Goal: Transaction & Acquisition: Obtain resource

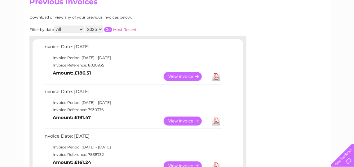
scroll to position [73, 0]
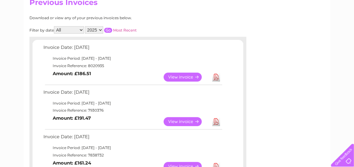
click at [82, 30] on select "All January February March April May June July August September October Novembe…" at bounding box center [69, 29] width 30 height 7
click at [55, 26] on select "All January February March April May June July August September October Novembe…" at bounding box center [69, 29] width 30 height 7
click at [81, 30] on select "All January February March April May June July August September October Novembe…" at bounding box center [69, 29] width 30 height 7
click at [82, 30] on select "All January February March April May June July August September October Novembe…" at bounding box center [69, 29] width 30 height 7
click at [81, 30] on select "All January February March April May June July August September October Novembe…" at bounding box center [69, 29] width 30 height 7
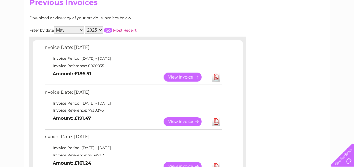
click at [81, 30] on select "All January February March April May June July August September October Novembe…" at bounding box center [69, 29] width 30 height 7
select select "6"
click at [55, 26] on select "All January February March April May June July August September October Novembe…" at bounding box center [69, 29] width 30 height 7
click at [99, 30] on select "2025 2024 2023 2022" at bounding box center [94, 29] width 18 height 7
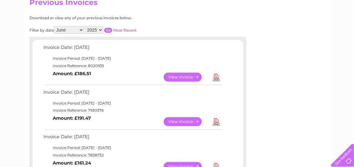
select select "2024"
click at [85, 26] on select "2025 2024 2023 2022" at bounding box center [94, 29] width 18 height 7
click at [107, 30] on input "button" at bounding box center [108, 30] width 8 height 5
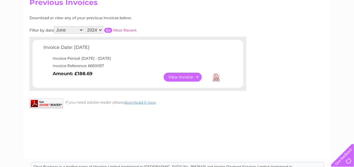
click at [217, 76] on link "Download" at bounding box center [216, 77] width 8 height 9
click at [189, 75] on link "View" at bounding box center [187, 77] width 46 height 9
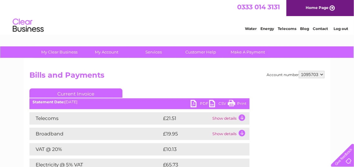
click at [194, 101] on link "PDF" at bounding box center [199, 104] width 19 height 9
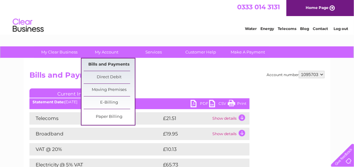
click at [115, 62] on link "Bills and Payments" at bounding box center [109, 65] width 51 height 12
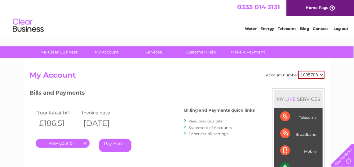
click at [205, 120] on link "View previous bills" at bounding box center [205, 121] width 34 height 5
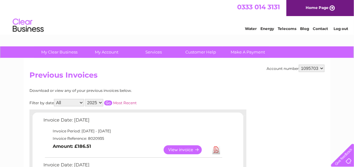
click at [80, 101] on select "All January February March April May June July August September October Novembe…" at bounding box center [69, 102] width 30 height 7
select select "7"
click at [55, 99] on select "All January February March April May June July August September October Novembe…" at bounding box center [69, 102] width 30 height 7
click at [101, 104] on select "2025 2024 2023 2022" at bounding box center [94, 102] width 18 height 7
select select "2024"
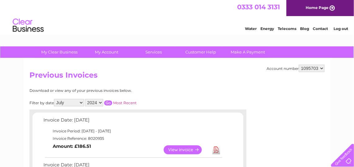
click at [85, 99] on select "2025 2024 2023 2022" at bounding box center [94, 102] width 18 height 7
click at [107, 101] on input "button" at bounding box center [108, 103] width 8 height 5
click at [187, 148] on link "View" at bounding box center [187, 150] width 46 height 9
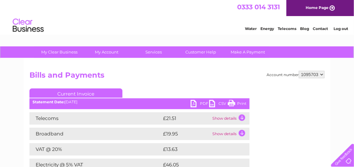
click at [195, 101] on link "PDF" at bounding box center [199, 104] width 19 height 9
